Goal: Task Accomplishment & Management: Manage account settings

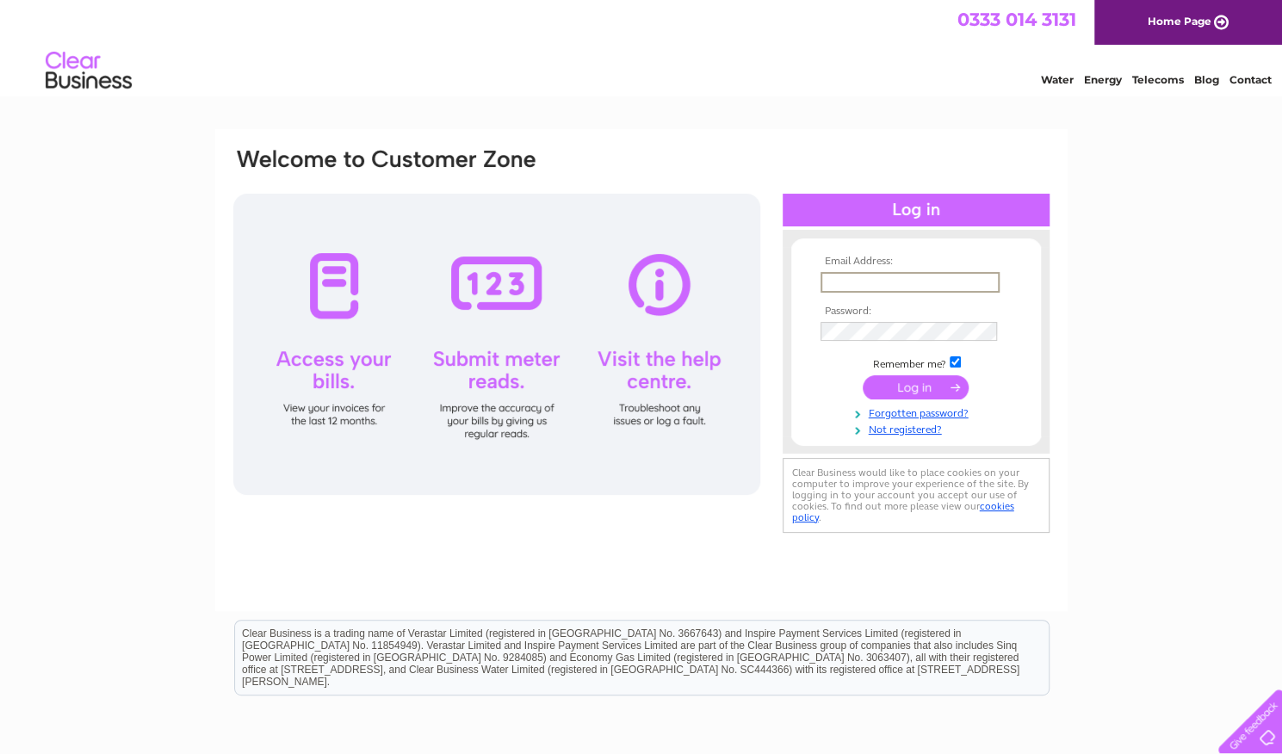
click at [916, 283] on input "text" at bounding box center [910, 282] width 179 height 21
type input "kapihan13@gmail.com"
click at [863, 376] on input "submit" at bounding box center [916, 388] width 106 height 24
click at [915, 388] on input "submit" at bounding box center [916, 388] width 106 height 24
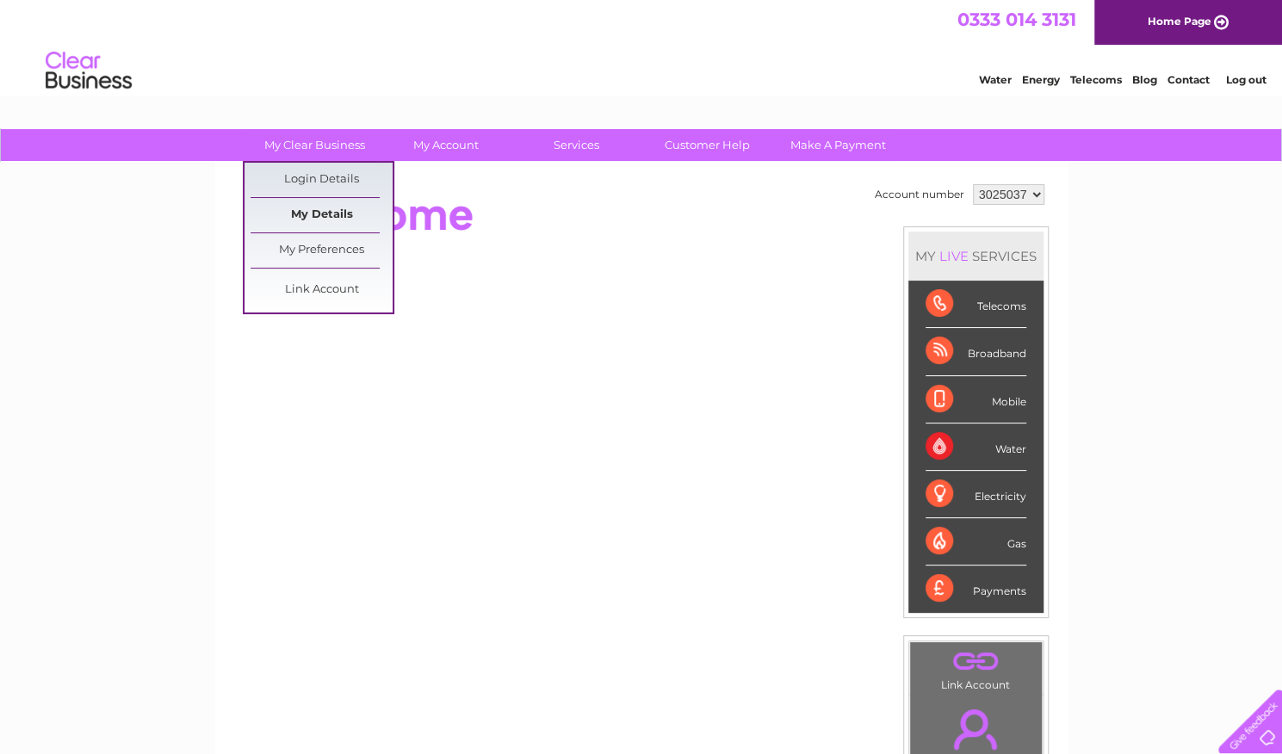
click at [319, 209] on link "My Details" at bounding box center [322, 215] width 142 height 34
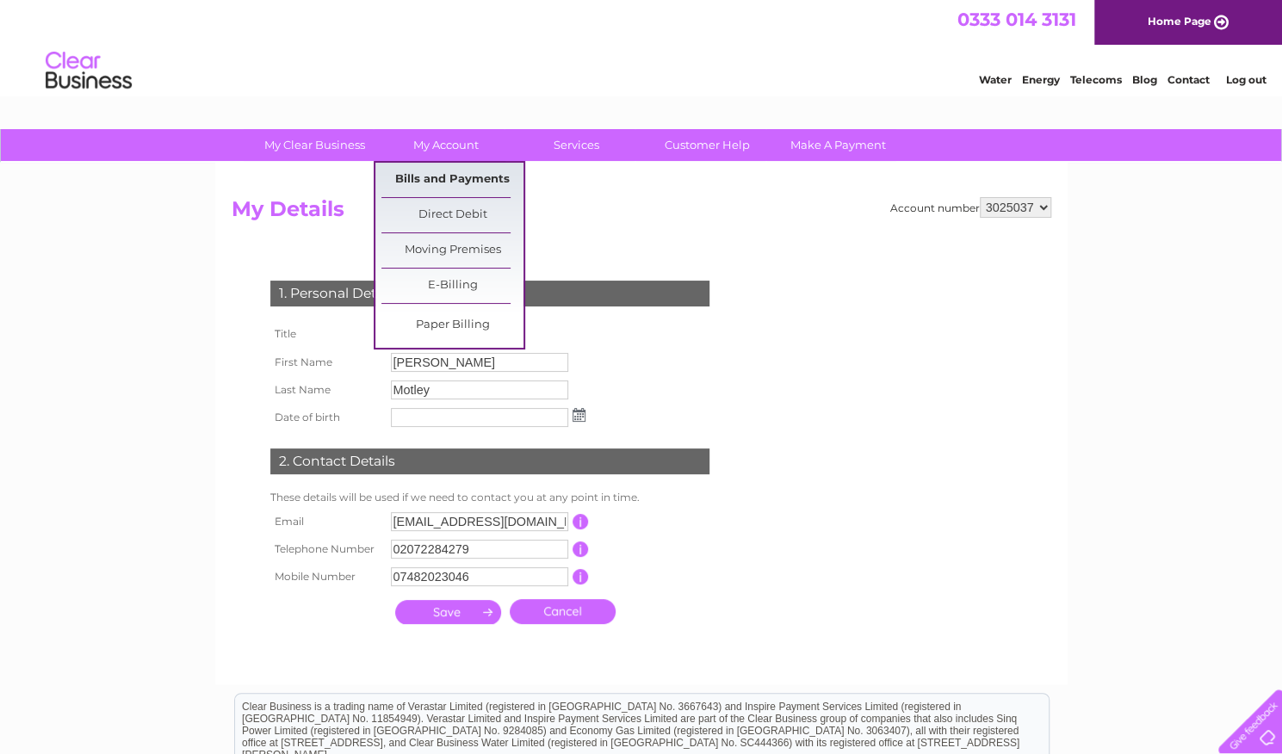
click at [454, 173] on link "Bills and Payments" at bounding box center [452, 180] width 142 height 34
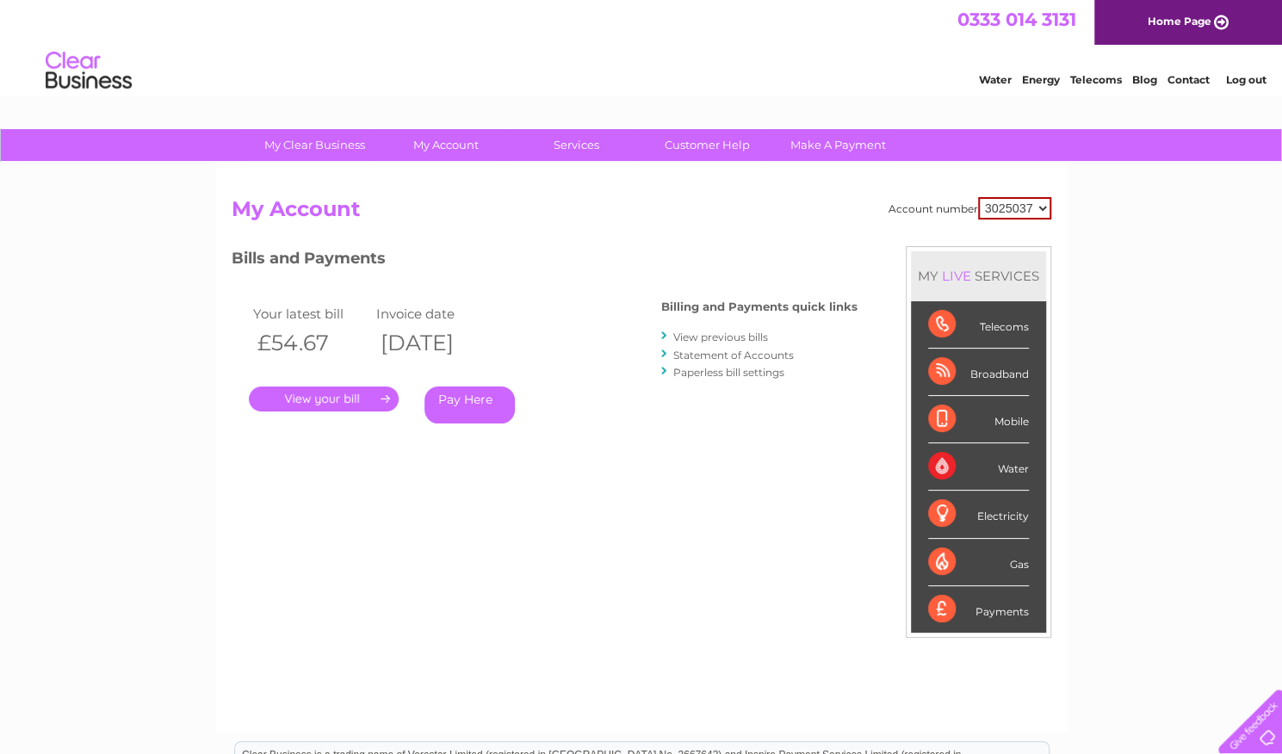
click at [725, 341] on link "View previous bills" at bounding box center [720, 337] width 95 height 13
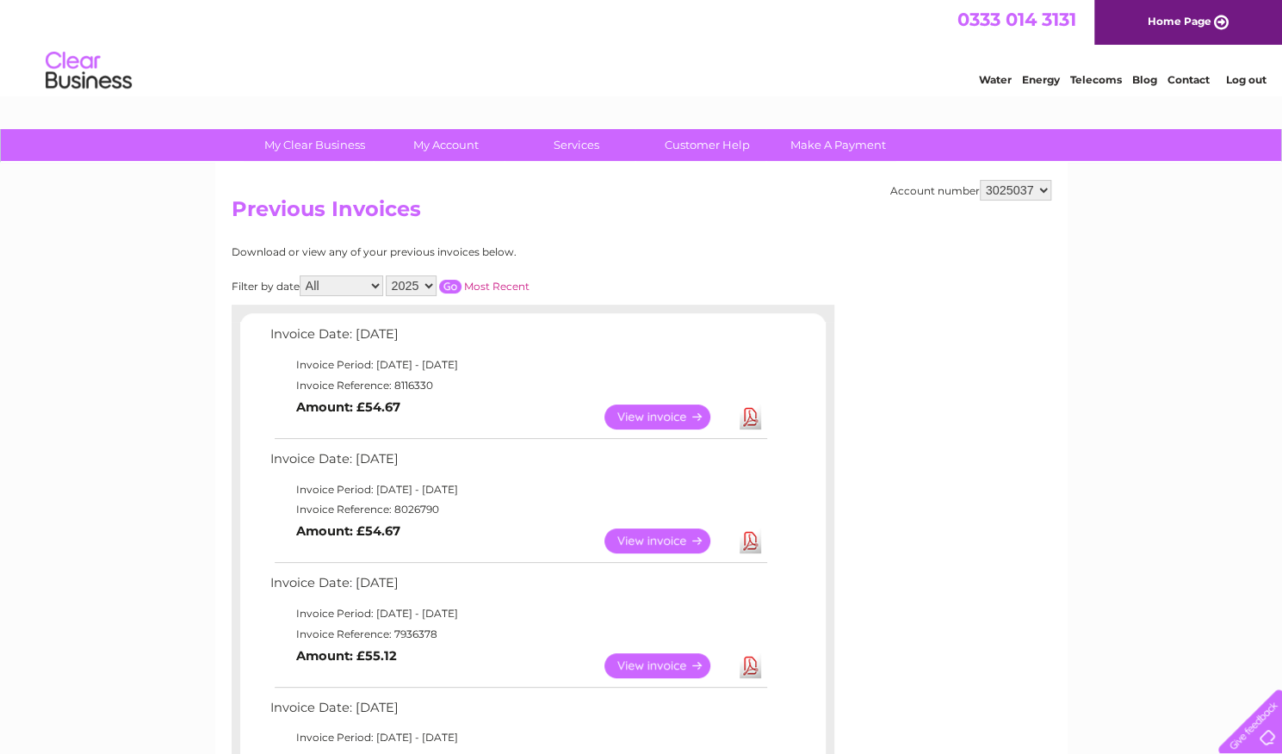
click at [748, 543] on link "Download" at bounding box center [751, 541] width 22 height 25
click at [728, 139] on link "Customer Help" at bounding box center [707, 145] width 142 height 32
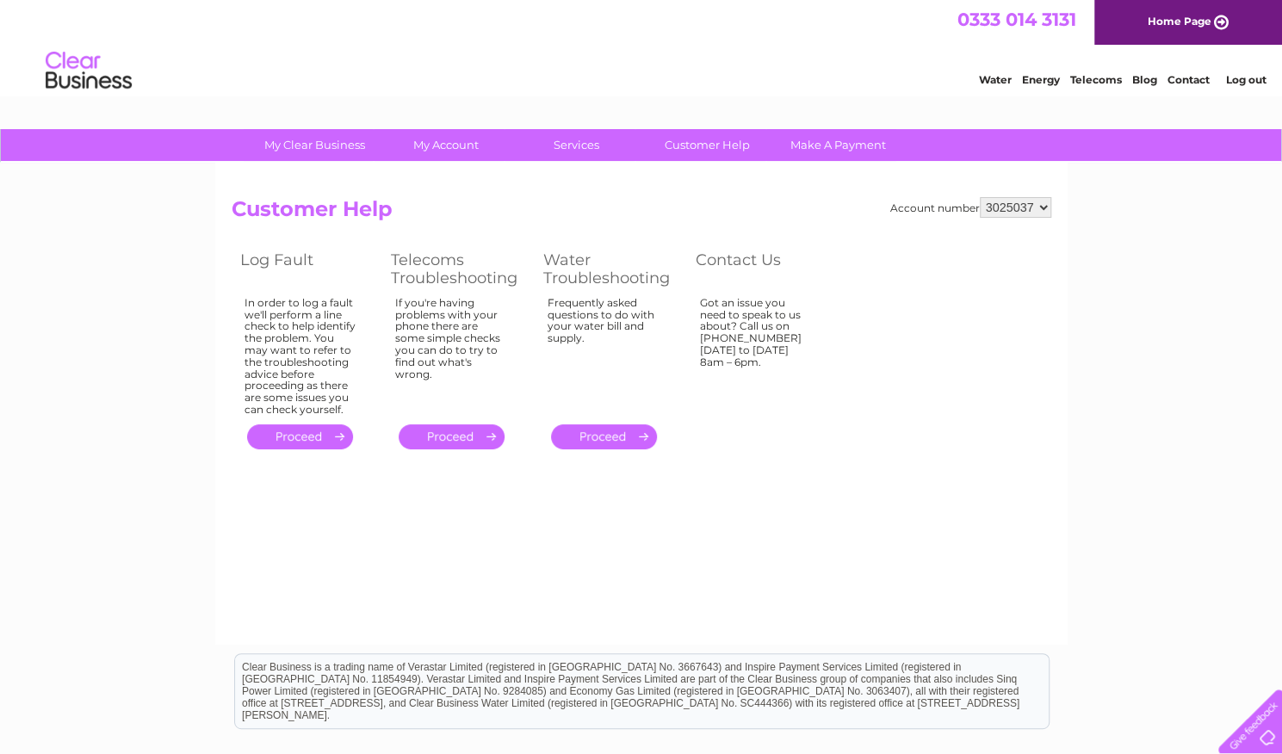
click at [315, 438] on link "." at bounding box center [300, 437] width 106 height 25
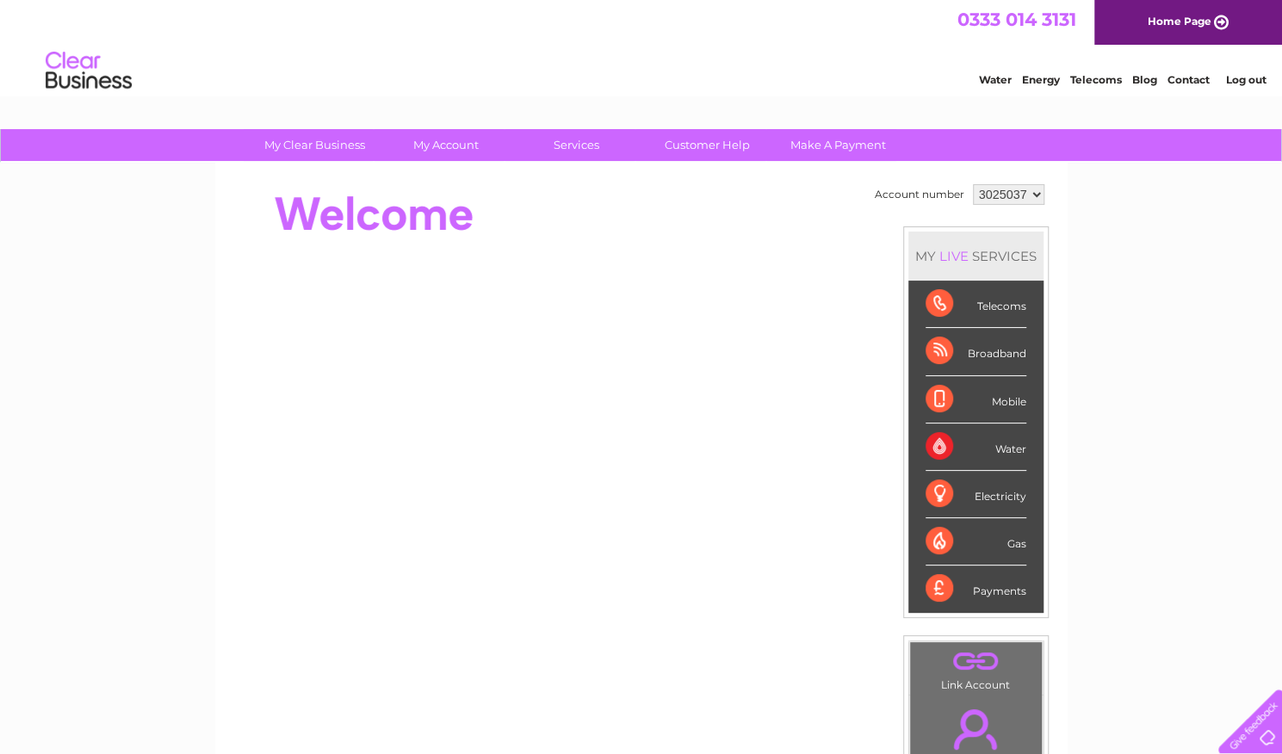
click at [1024, 192] on select "3025037" at bounding box center [1008, 194] width 71 height 21
